Goal: Information Seeking & Learning: Learn about a topic

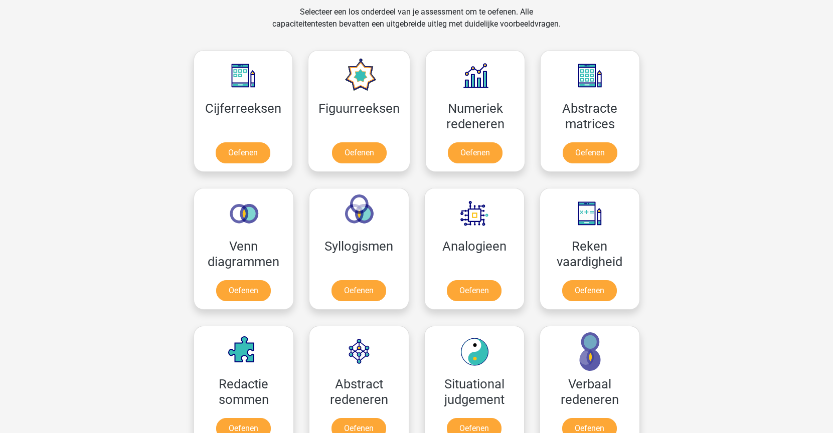
scroll to position [437, 0]
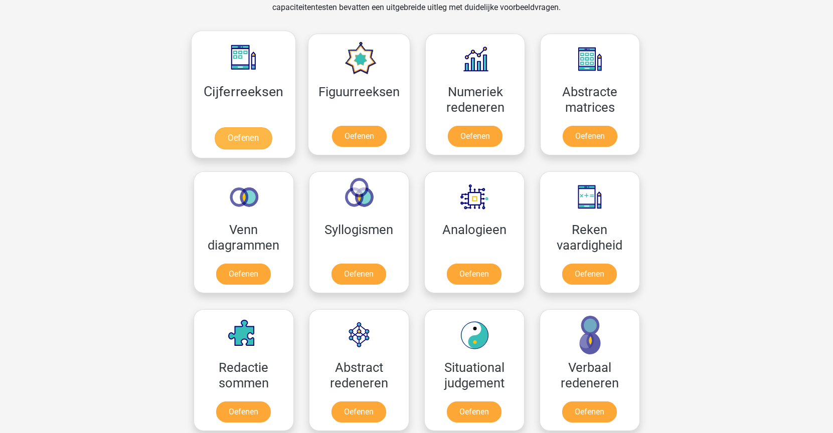
click at [245, 127] on link "Oefenen" at bounding box center [243, 138] width 57 height 22
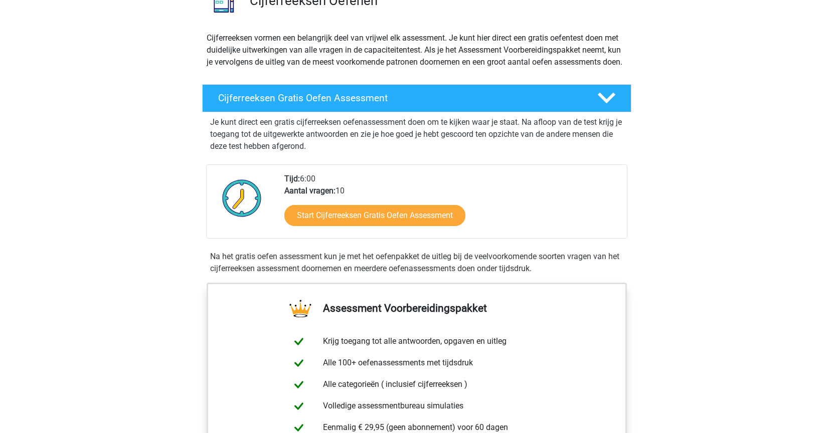
scroll to position [89, 0]
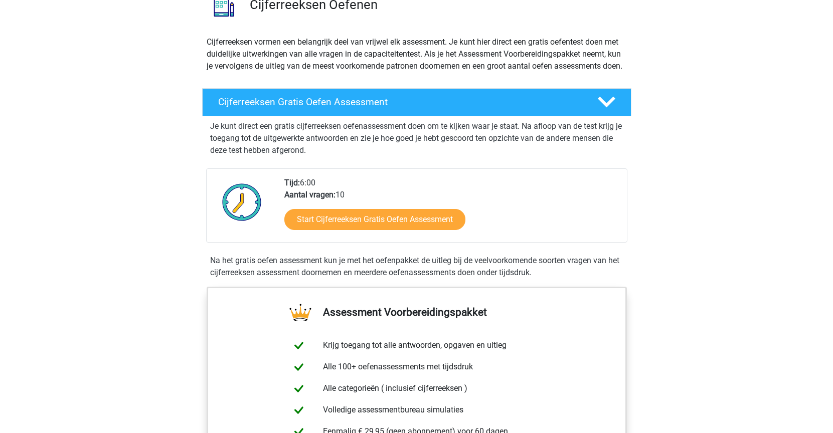
click at [407, 116] on div "Cijferreeksen Gratis Oefen Assessment" at bounding box center [416, 102] width 429 height 28
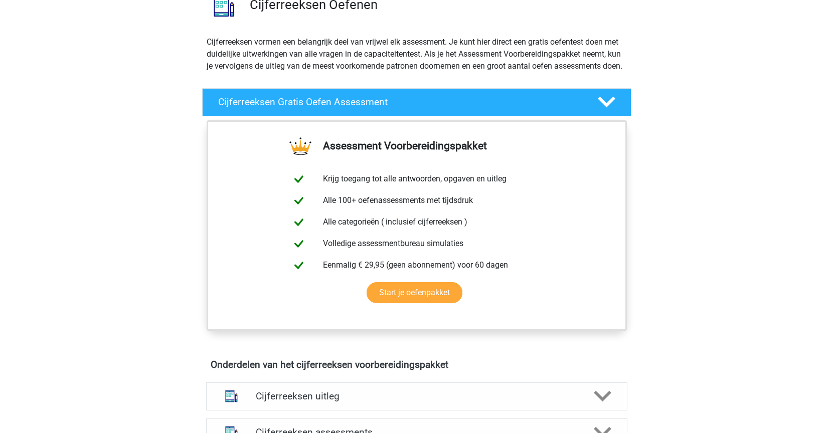
click at [489, 103] on div "Cijferreeksen Gratis Oefen Assessment" at bounding box center [416, 102] width 429 height 28
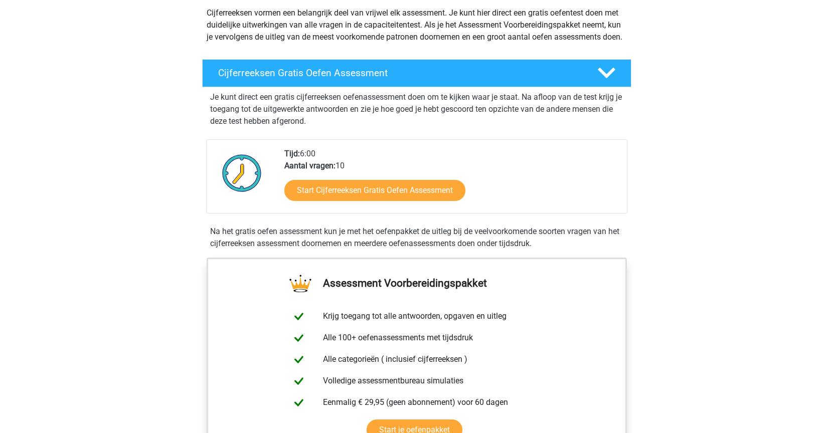
scroll to position [120, 0]
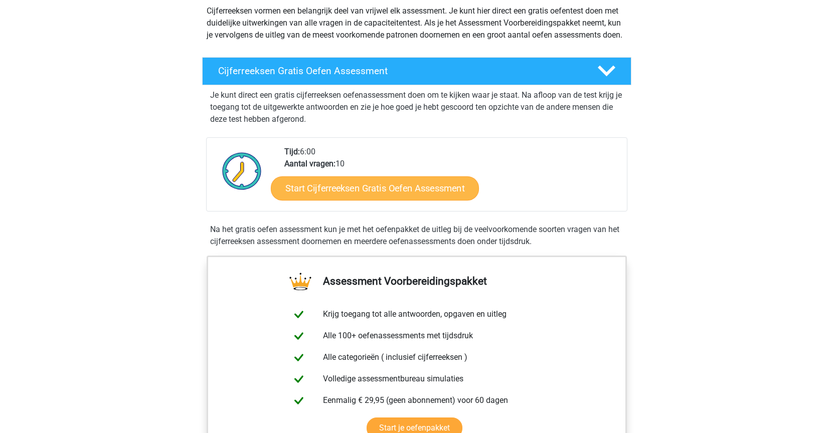
click at [392, 200] on link "Start Cijferreeksen Gratis Oefen Assessment" at bounding box center [375, 188] width 208 height 24
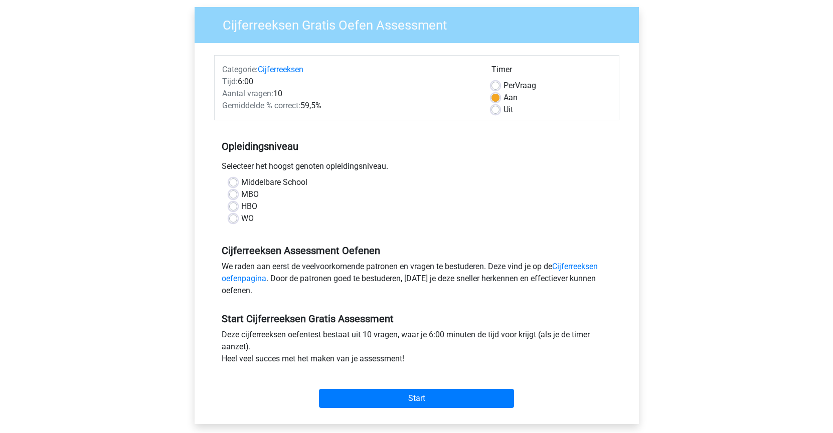
scroll to position [96, 0]
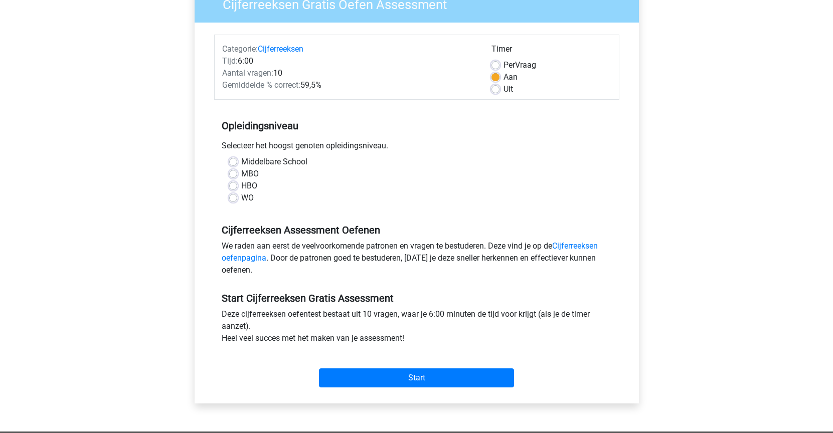
click at [241, 196] on label "WO" at bounding box center [247, 198] width 13 height 12
click at [235, 196] on input "WO" at bounding box center [233, 197] width 8 height 10
radio input "true"
click at [241, 189] on label "HBO" at bounding box center [249, 186] width 16 height 12
click at [235, 189] on input "HBO" at bounding box center [233, 185] width 8 height 10
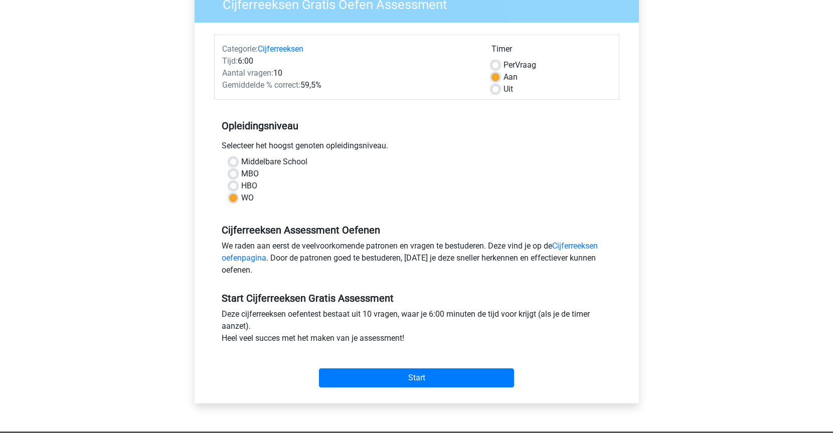
radio input "true"
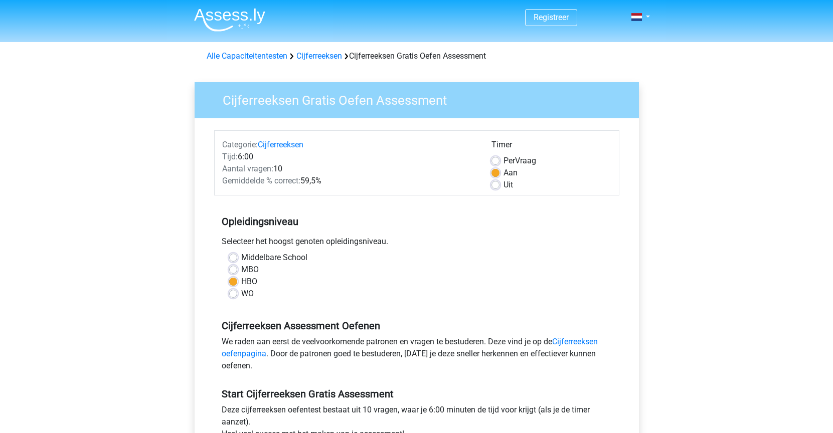
scroll to position [0, 0]
click at [253, 56] on link "Alle Capaciteitentesten" at bounding box center [247, 56] width 81 height 10
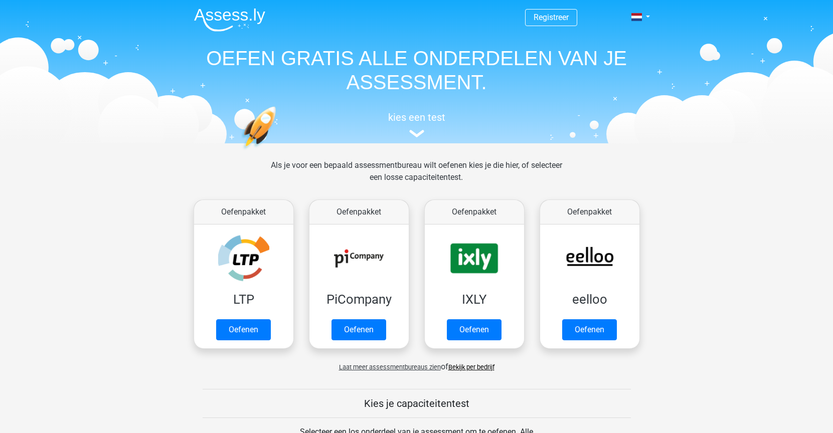
click at [483, 368] on link "Bekijk per bedrijf" at bounding box center [471, 368] width 46 height 8
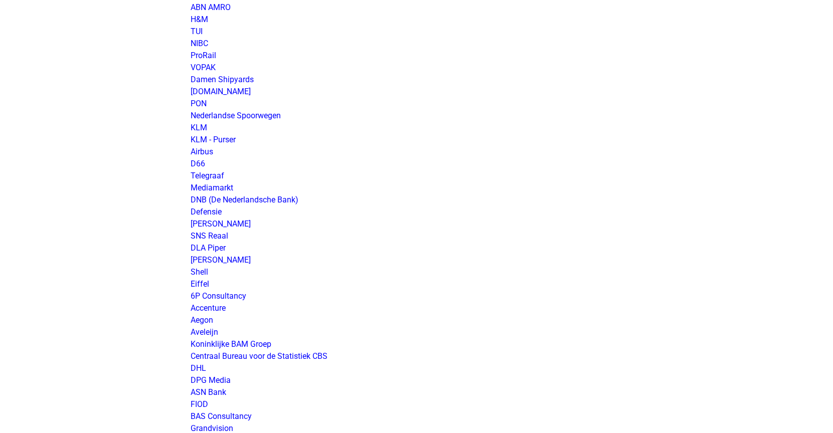
scroll to position [896, 0]
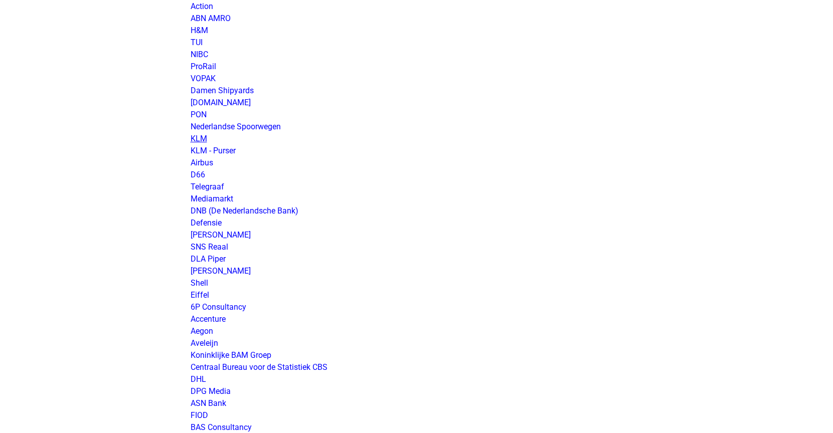
click at [202, 138] on link "KLM" at bounding box center [199, 139] width 17 height 10
